Goal: Task Accomplishment & Management: Use online tool/utility

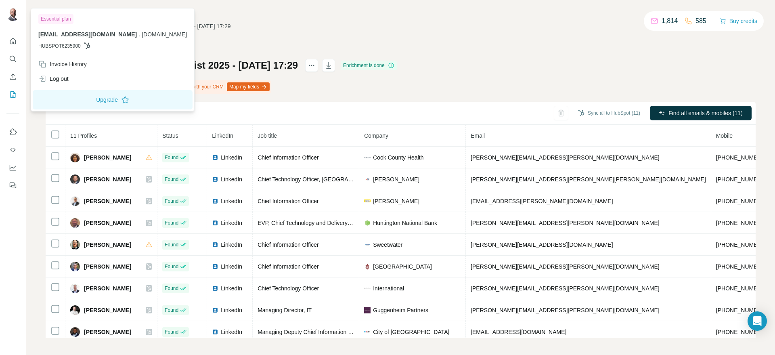
click at [17, 16] on img at bounding box center [12, 14] width 13 height 13
click at [16, 41] on icon "Quick start" at bounding box center [13, 41] width 8 height 8
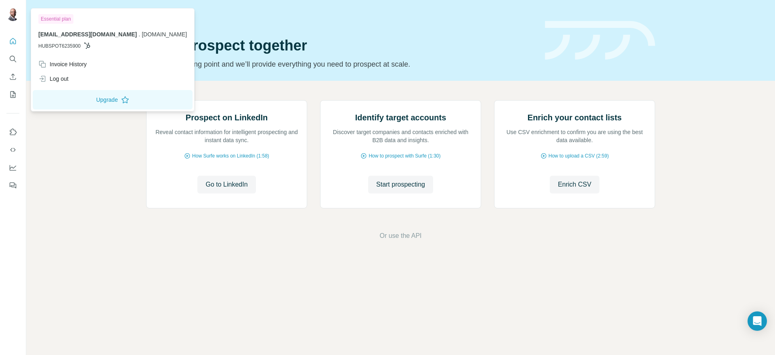
click at [14, 13] on img at bounding box center [12, 14] width 13 height 13
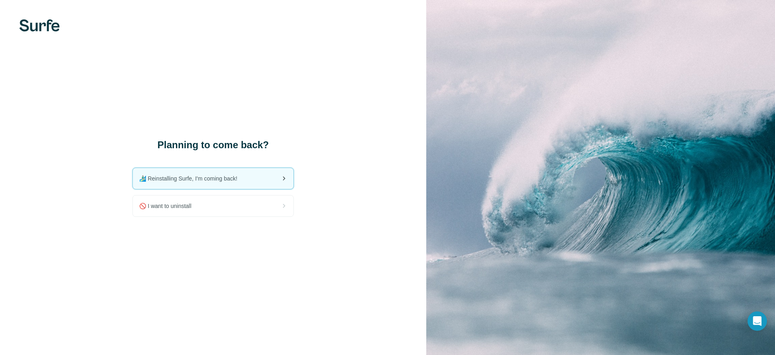
click at [243, 183] on div "🏄🏻‍♂️ Reinstalling Surfe, I'm coming back!" at bounding box center [213, 178] width 161 height 21
